Goal: Task Accomplishment & Management: Use online tool/utility

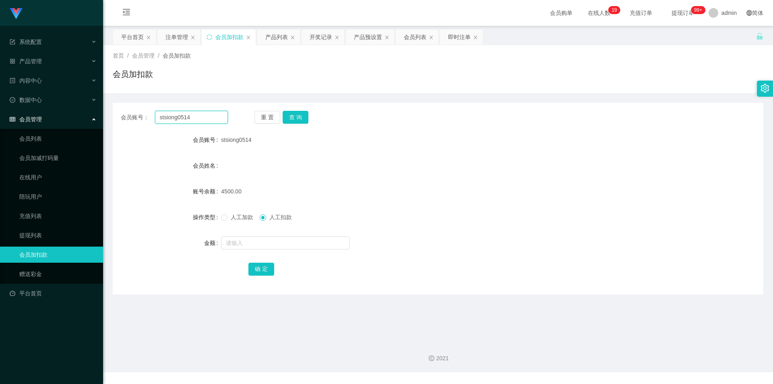
click at [182, 114] on input "stsiong0514" at bounding box center [191, 117] width 73 height 13
click at [41, 62] on span "产品管理" at bounding box center [26, 61] width 32 height 6
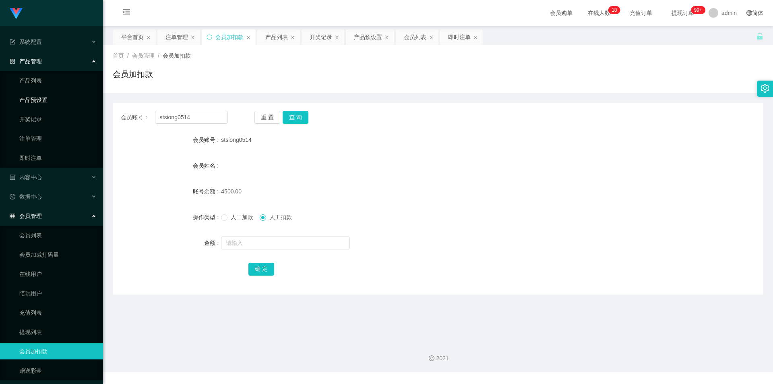
click at [49, 100] on link "产品预设置" at bounding box center [57, 100] width 77 height 16
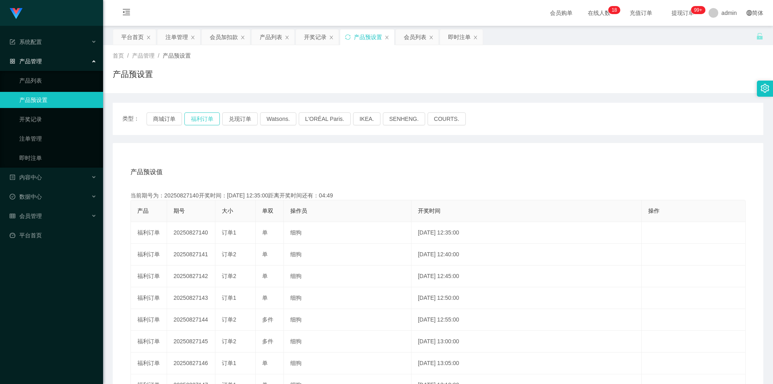
click at [203, 119] on button "福利订单" at bounding box center [201, 118] width 35 height 13
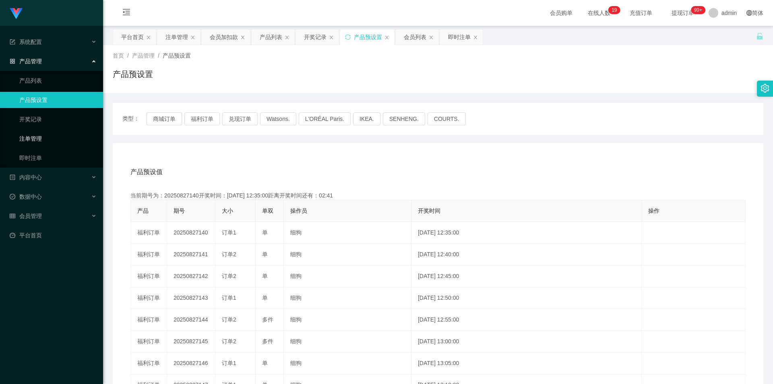
click at [39, 135] on link "注单管理" at bounding box center [57, 138] width 77 height 16
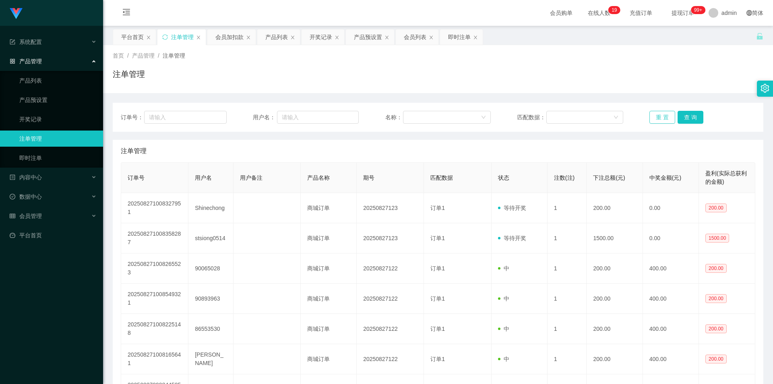
click at [658, 118] on button "重 置" at bounding box center [662, 117] width 26 height 13
click at [661, 112] on button "重 置" at bounding box center [662, 117] width 26 height 13
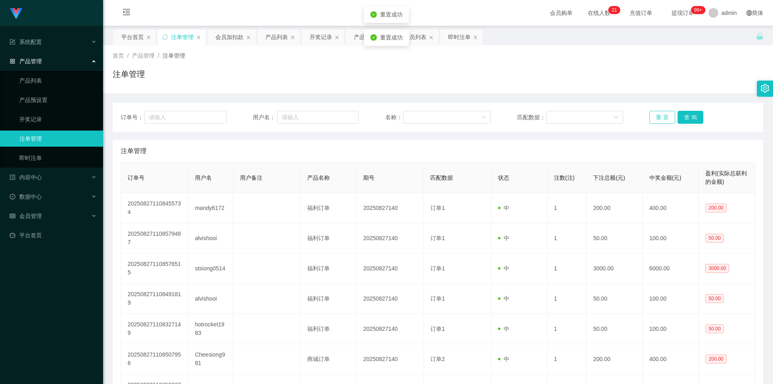
click at [661, 112] on button "重 置" at bounding box center [662, 117] width 26 height 13
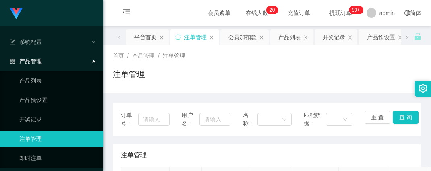
drag, startPoint x: 156, startPoint y: 14, endPoint x: 161, endPoint y: 12, distance: 5.8
click at [156, 14] on div "会员购单 在线人数 0 1 2 3 4 5 6 7 8 9 0 1 2 3 4 5 6 7 8 9 0 1 2 3 4 5 6 7 8 9 0 1 2 3 4…" at bounding box center [267, 13] width 328 height 26
